Goal: Navigation & Orientation: Go to known website

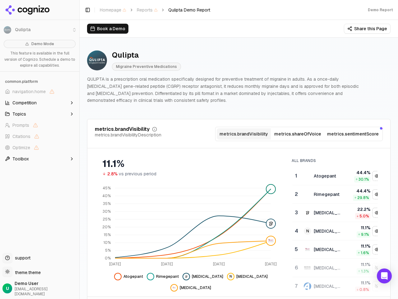
click at [7, 30] on li "Qulipta" at bounding box center [39, 29] width 79 height 15
click at [40, 92] on span "navigation.home" at bounding box center [28, 91] width 33 height 6
